Goal: Information Seeking & Learning: Learn about a topic

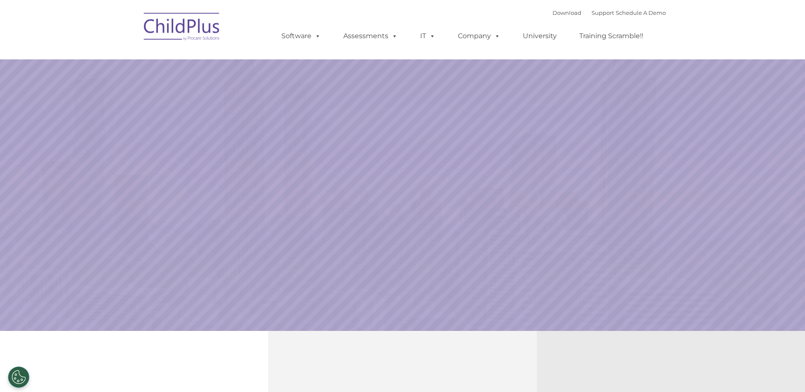
select select "MEDIUM"
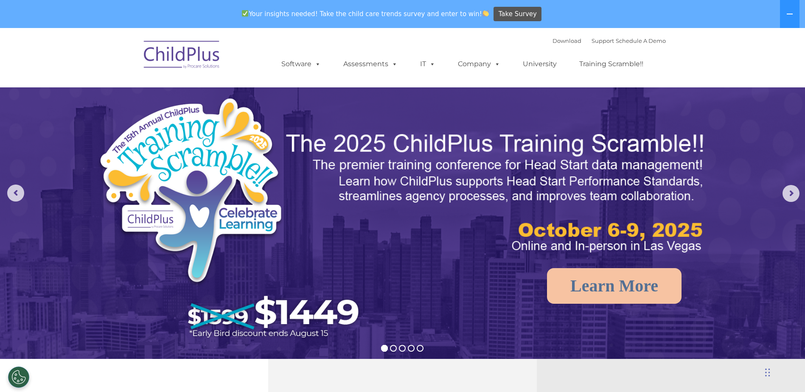
drag, startPoint x: 777, startPoint y: 1, endPoint x: 398, endPoint y: 183, distance: 420.9
click at [398, 183] on img at bounding box center [497, 193] width 424 height 126
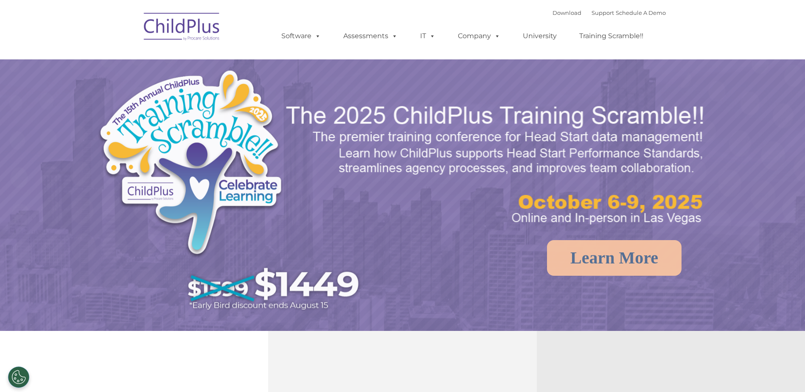
select select "MEDIUM"
